Goal: Complete application form

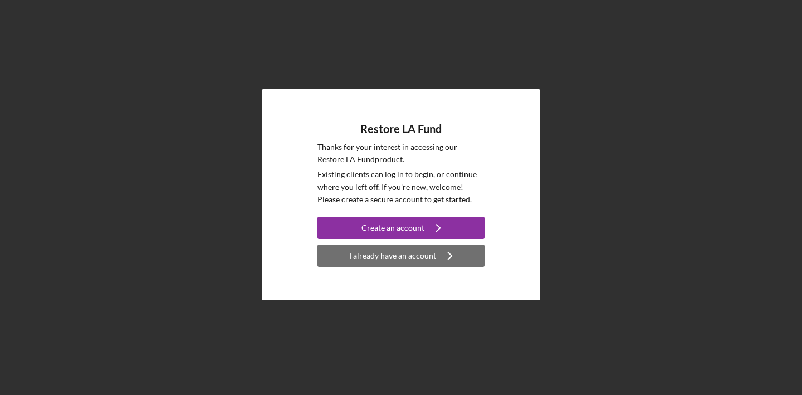
click at [445, 260] on icon "Icon/Navigate" at bounding box center [450, 256] width 28 height 28
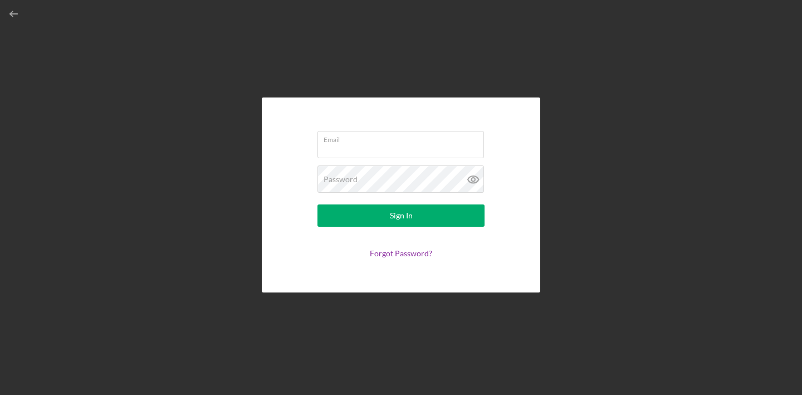
type input "[PERSON_NAME][EMAIL_ADDRESS][DOMAIN_NAME]"
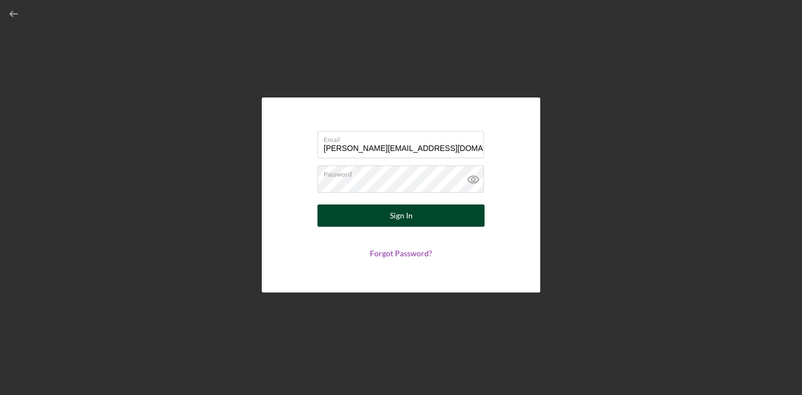
click at [416, 205] on button "Sign In" at bounding box center [400, 215] width 167 height 22
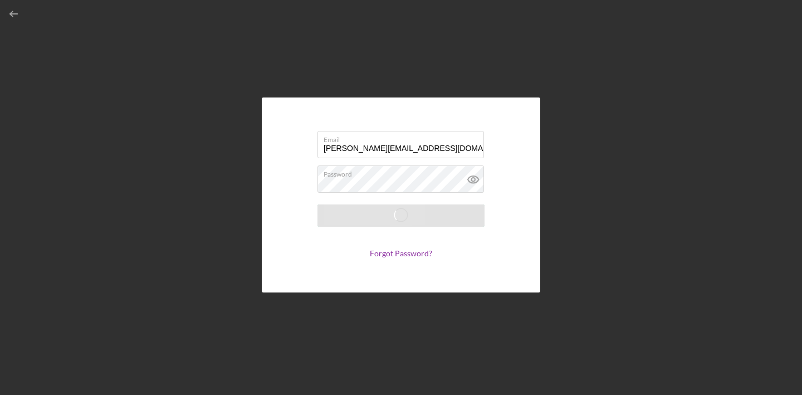
click at [416, 205] on div "submit" at bounding box center [400, 215] width 167 height 22
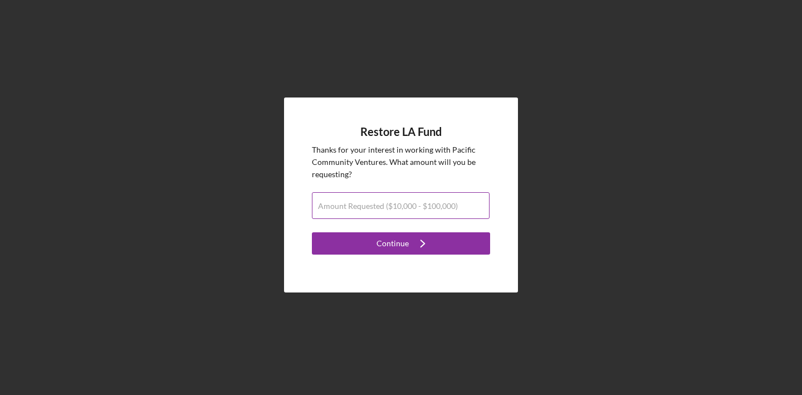
click at [420, 207] on label "Amount Requested ($10,000 - $100,000)" at bounding box center [388, 206] width 140 height 9
click at [420, 207] on input "Amount Requested ($10,000 - $100,000)" at bounding box center [401, 205] width 178 height 27
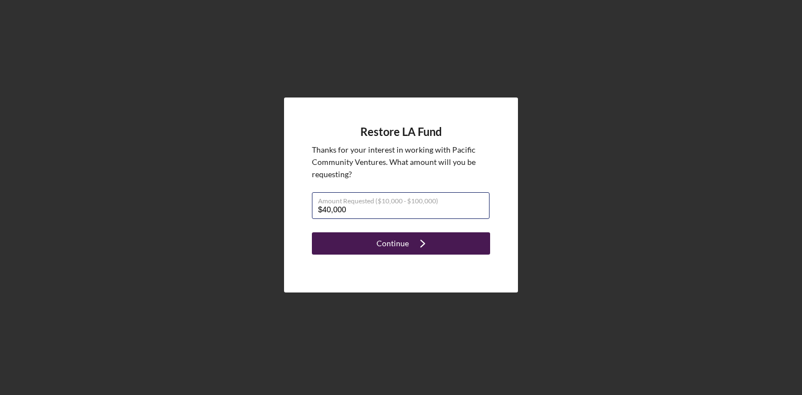
type input "$40,000"
click at [428, 249] on icon "Icon/Navigate" at bounding box center [423, 243] width 28 height 28
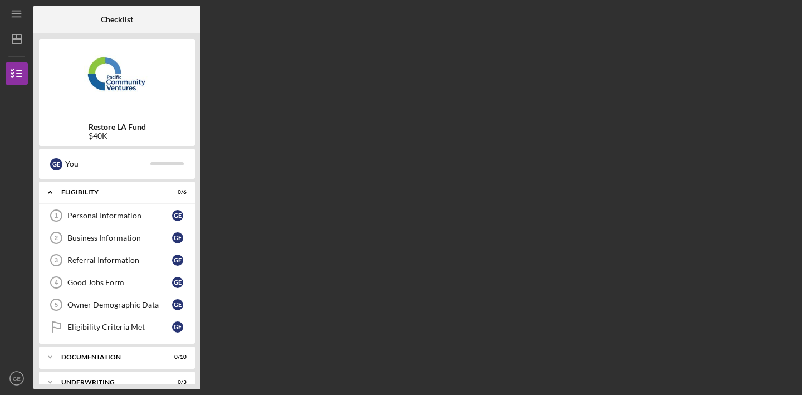
click at [730, 156] on div "Checklist Restore LA Fund $40K G E You Icon/Expander Eligibility 0 / 6 Personal…" at bounding box center [414, 198] width 763 height 384
click at [88, 198] on div "Icon/Expander Eligibility 0 / 6" at bounding box center [117, 192] width 156 height 23
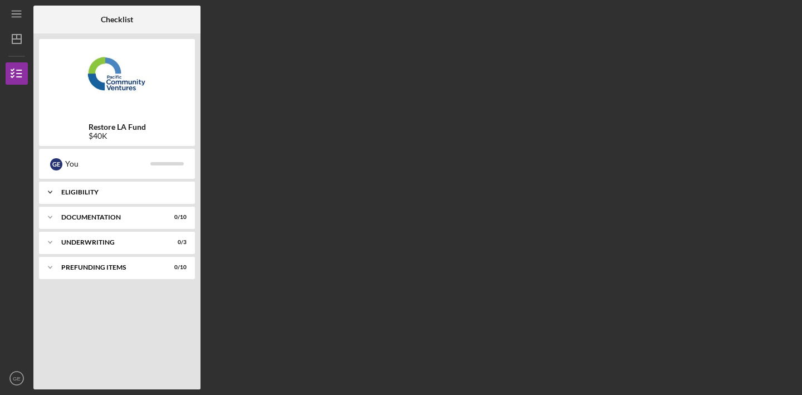
click at [88, 198] on div "Icon/Expander Eligibility 0 / 6" at bounding box center [117, 192] width 156 height 22
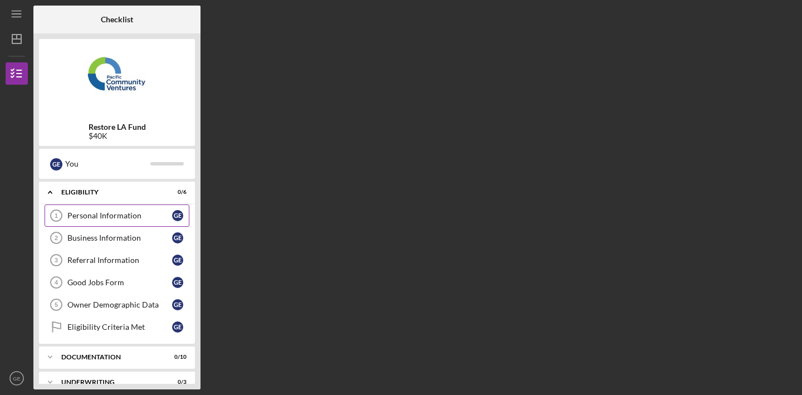
click at [87, 214] on div "Personal Information" at bounding box center [119, 215] width 105 height 9
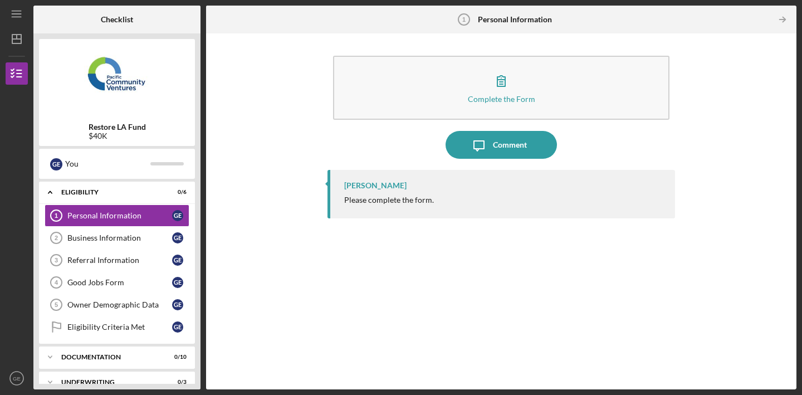
click at [198, 256] on div "Restore LA Fund $40K G E You Icon/Expander Eligibility 0 / 6 Personal Informati…" at bounding box center [116, 211] width 167 height 356
click at [789, 154] on div "Complete the Form Form Icon/Message Comment [PERSON_NAME] Please complete the f…" at bounding box center [501, 211] width 579 height 345
